Goal: Transaction & Acquisition: Subscribe to service/newsletter

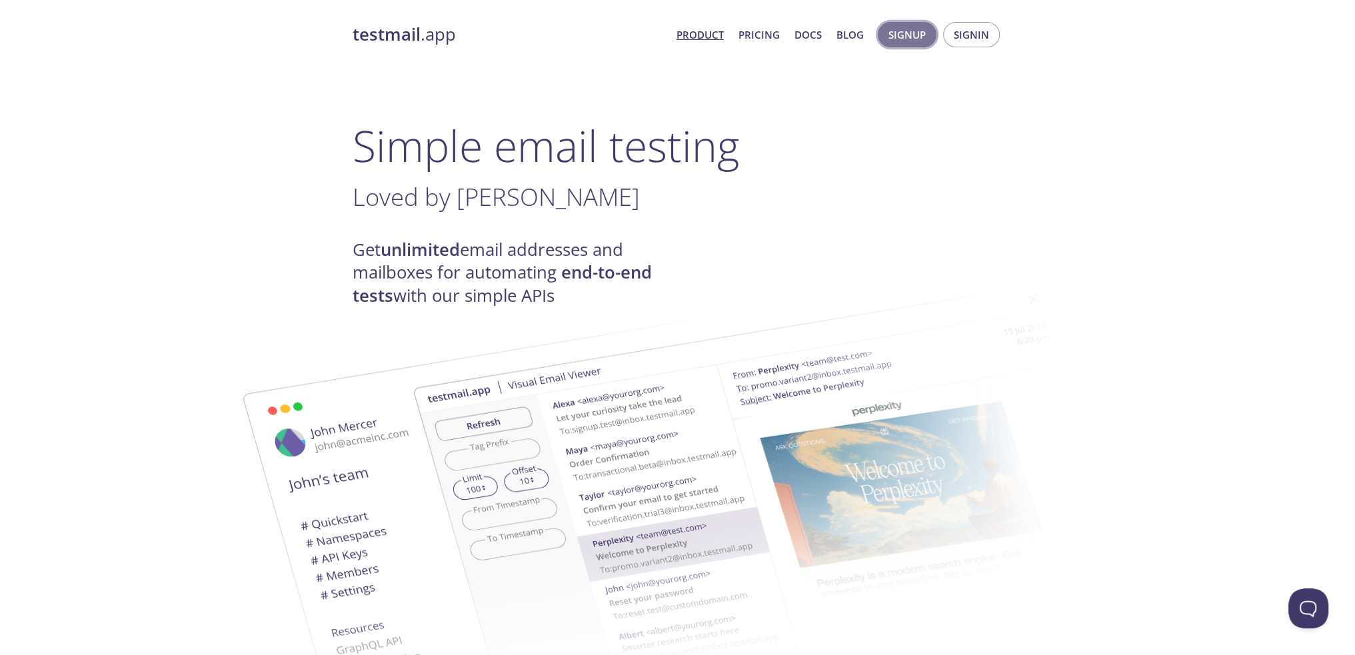
click at [905, 35] on span "Signup" at bounding box center [906, 34] width 37 height 17
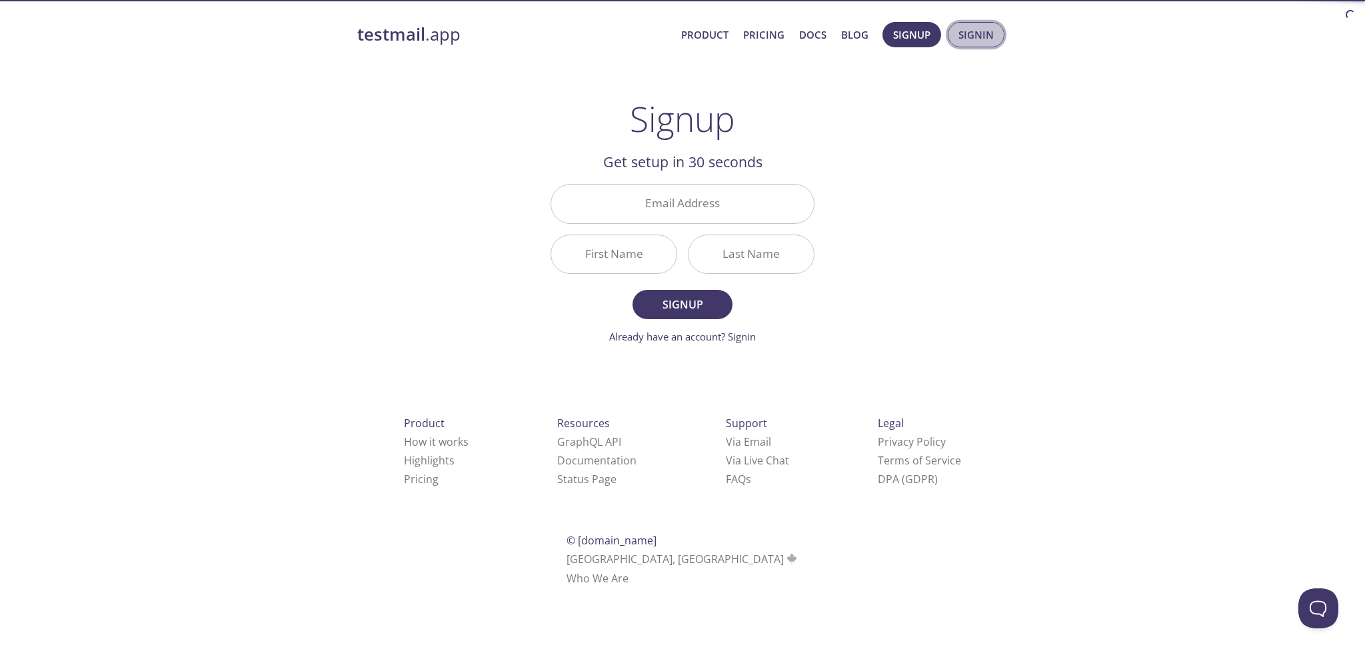
drag, startPoint x: 988, startPoint y: 26, endPoint x: 958, endPoint y: 31, distance: 30.3
click at [958, 31] on button "Signin" at bounding box center [976, 34] width 57 height 25
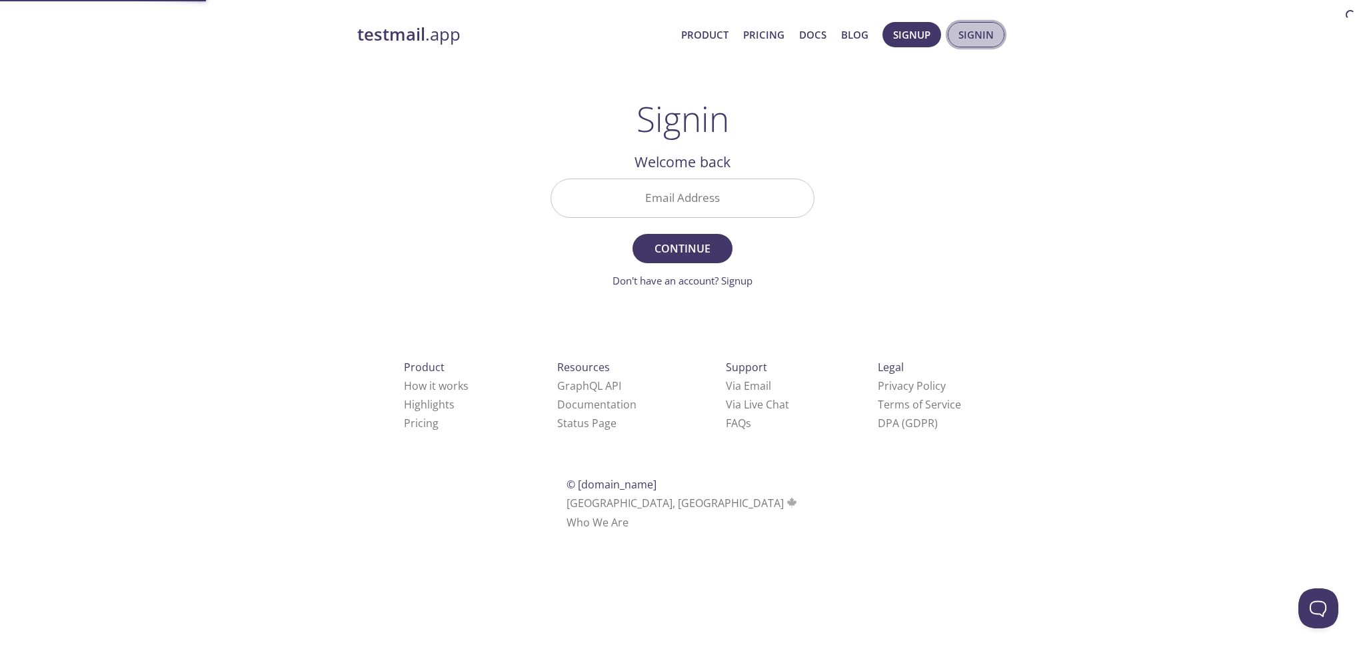
click at [958, 31] on button "Signin" at bounding box center [976, 34] width 57 height 25
click at [910, 32] on span "Signup" at bounding box center [911, 34] width 37 height 17
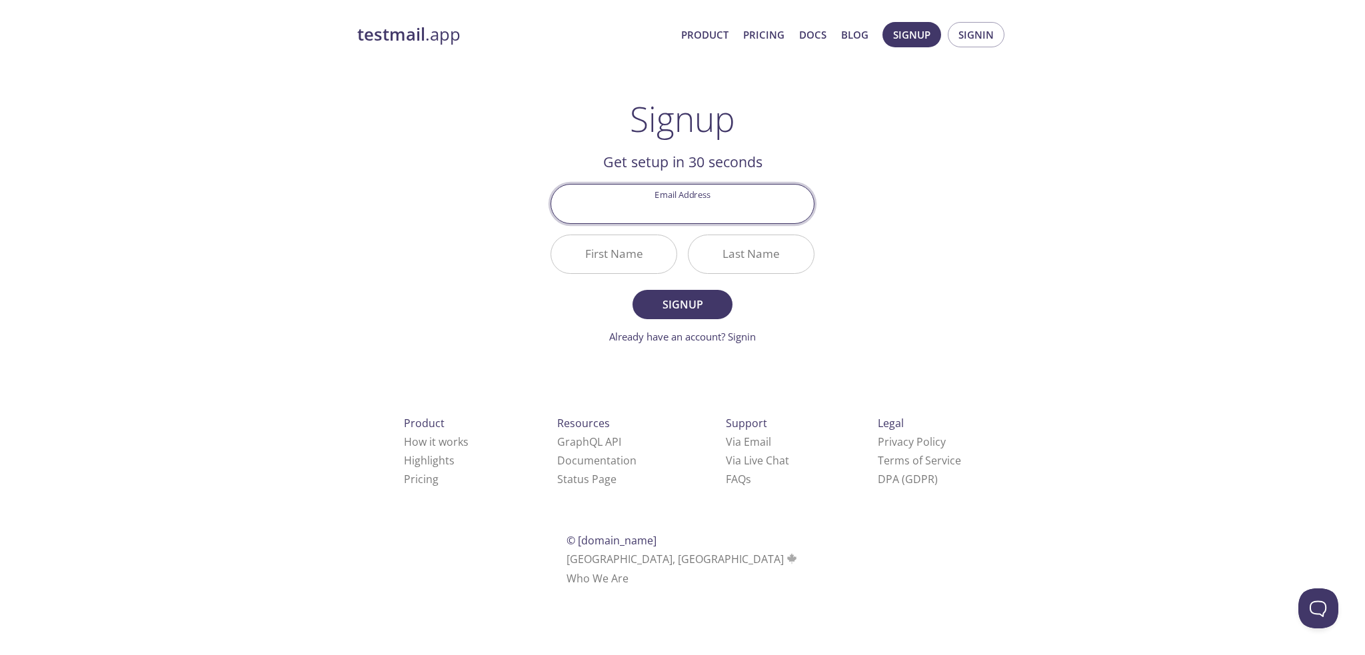
click at [730, 207] on input "Email Address" at bounding box center [682, 204] width 263 height 38
click at [684, 203] on input "Email Address" at bounding box center [682, 204] width 263 height 38
paste input "[EMAIL_ADDRESS][DOMAIN_NAME]"
click at [684, 203] on input "[EMAIL_ADDRESS][DOMAIN_NAME]" at bounding box center [682, 204] width 263 height 38
type input "[EMAIL_ADDRESS][DOMAIN_NAME]"
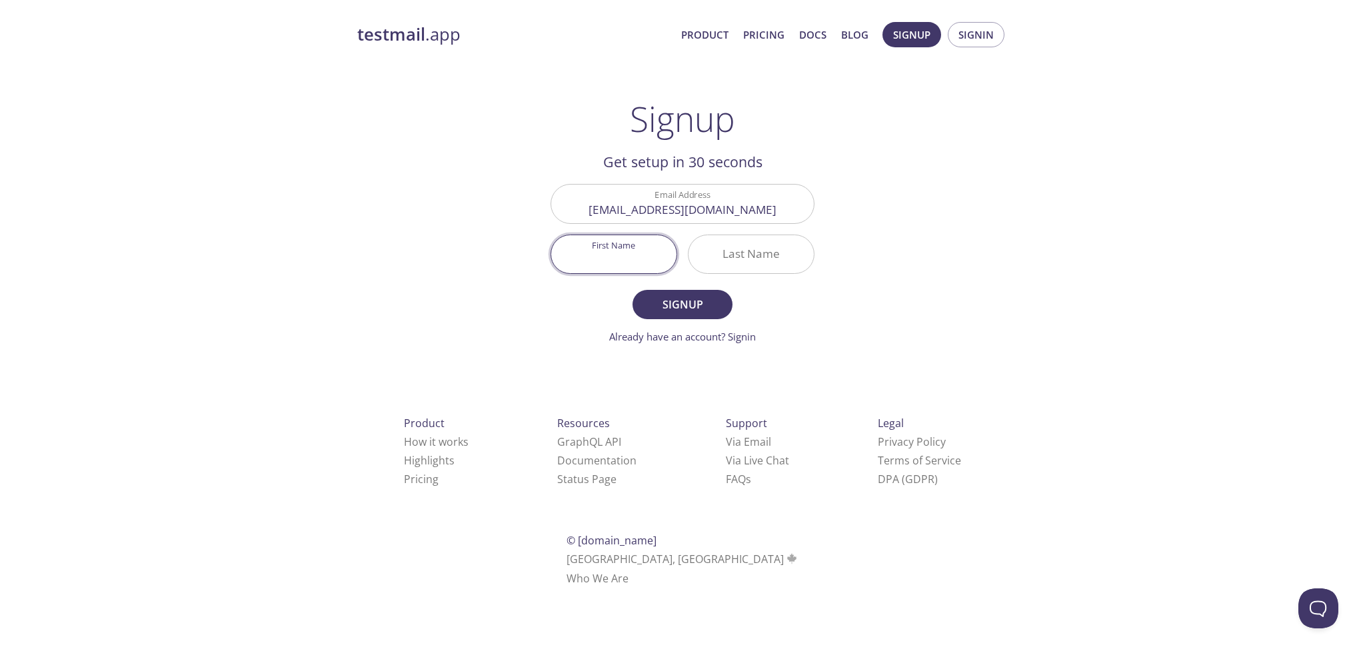
click at [628, 254] on input "First Name" at bounding box center [613, 254] width 125 height 38
type input "A"
type input "B"
click at [673, 313] on span "Signup" at bounding box center [682, 304] width 71 height 19
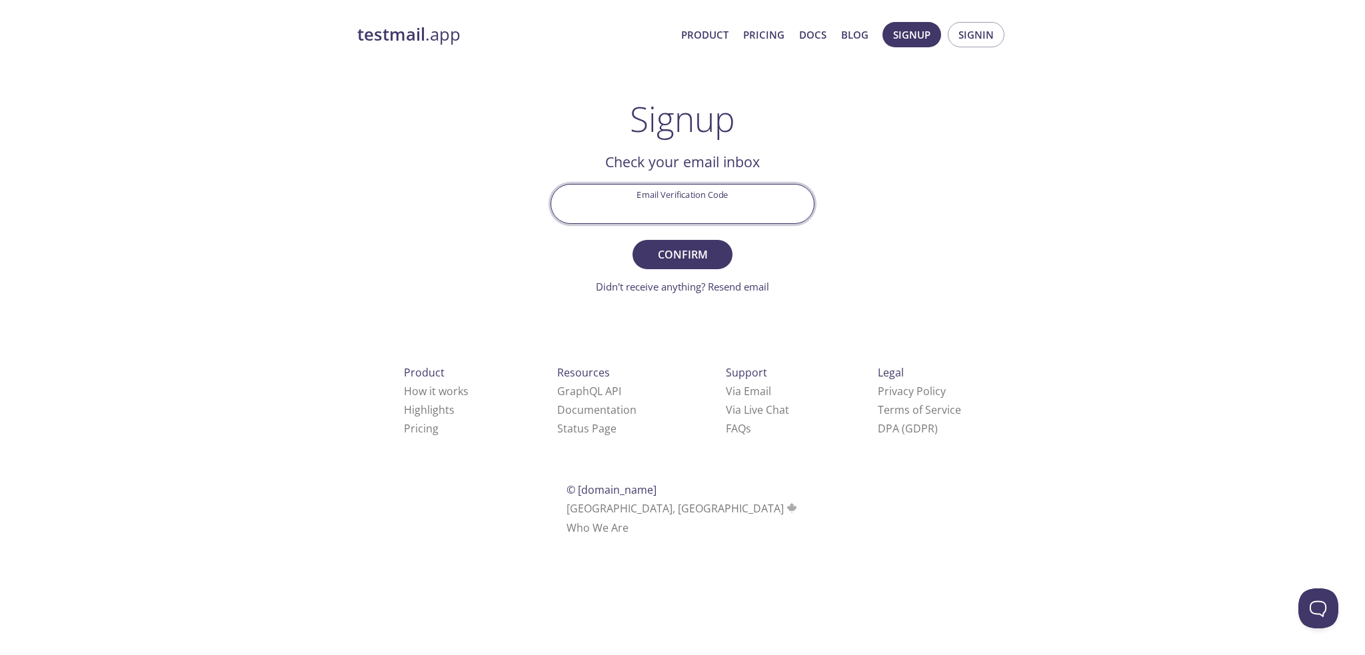
click at [738, 213] on input "Email Verification Code" at bounding box center [682, 204] width 263 height 38
